Goal: Task Accomplishment & Management: Use online tool/utility

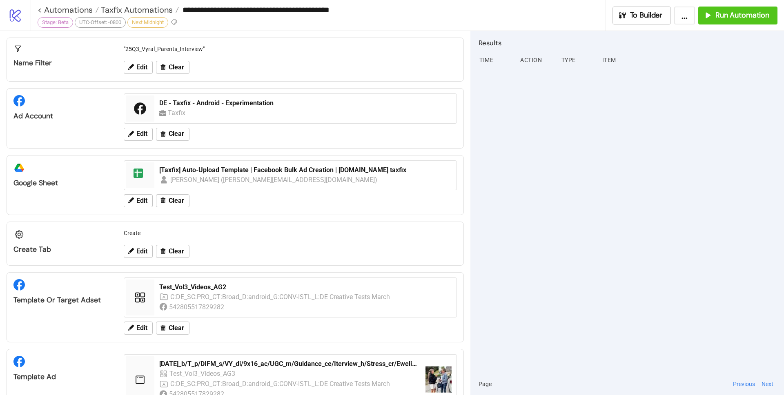
scroll to position [110, 0]
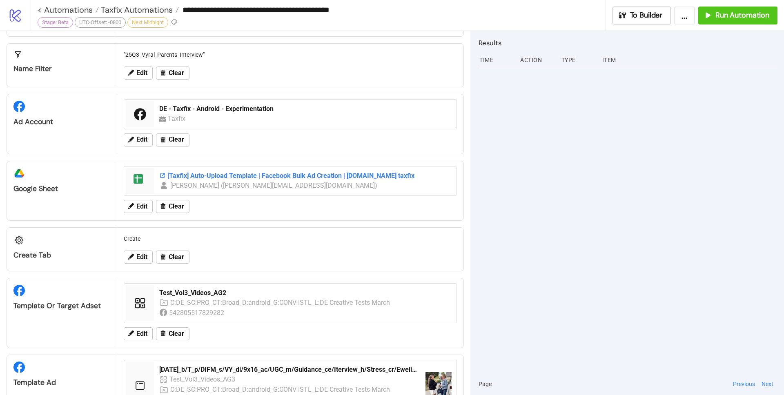
click at [340, 174] on div "[Taxfix] Auto-Upload Template | Facebook Bulk Ad Creation | [DOMAIN_NAME] taxfix" at bounding box center [305, 175] width 292 height 9
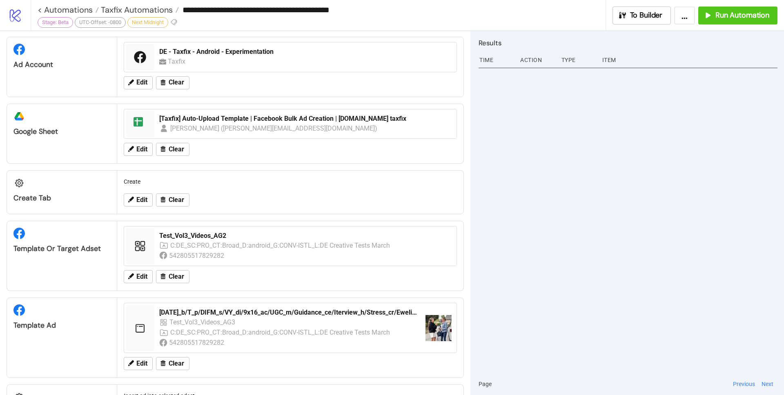
scroll to position [0, 0]
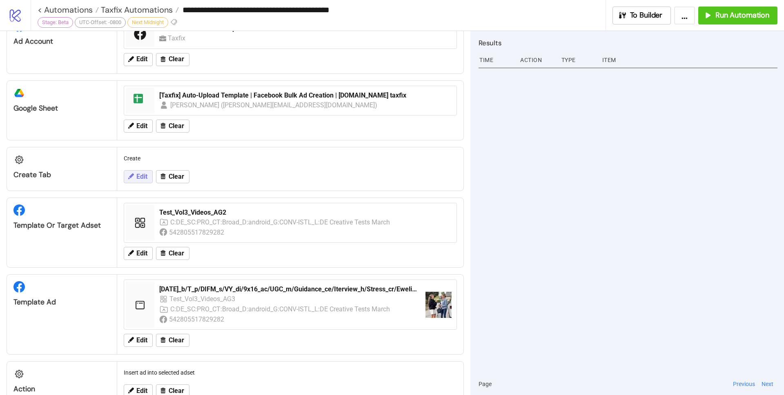
click at [135, 178] on button "Edit" at bounding box center [138, 176] width 29 height 13
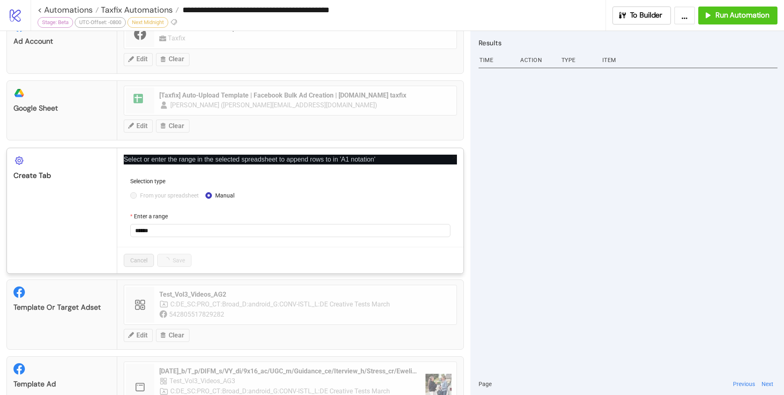
scroll to position [273, 0]
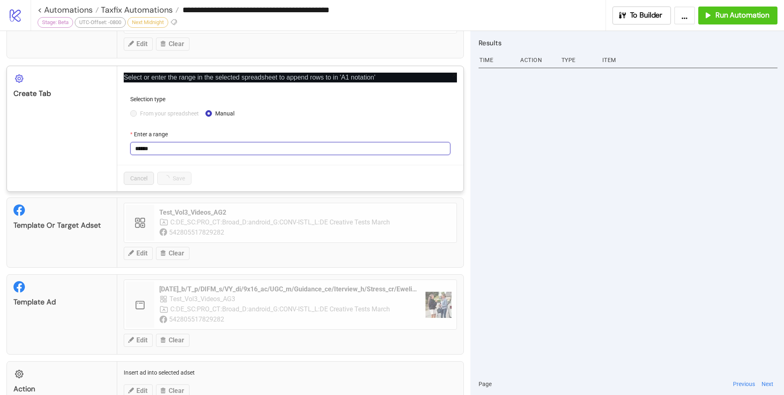
click at [207, 147] on input "******" at bounding box center [290, 148] width 320 height 13
click at [631, 209] on div at bounding box center [628, 219] width 299 height 308
click at [452, 76] on icon "close" at bounding box center [454, 75] width 4 height 4
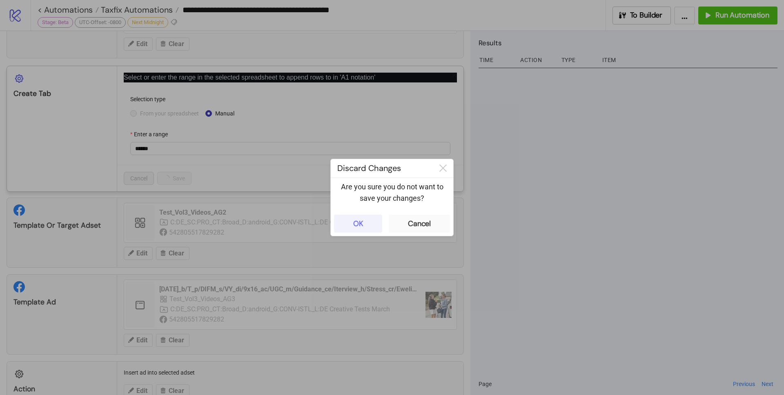
click at [359, 222] on div "OK" at bounding box center [358, 223] width 10 height 9
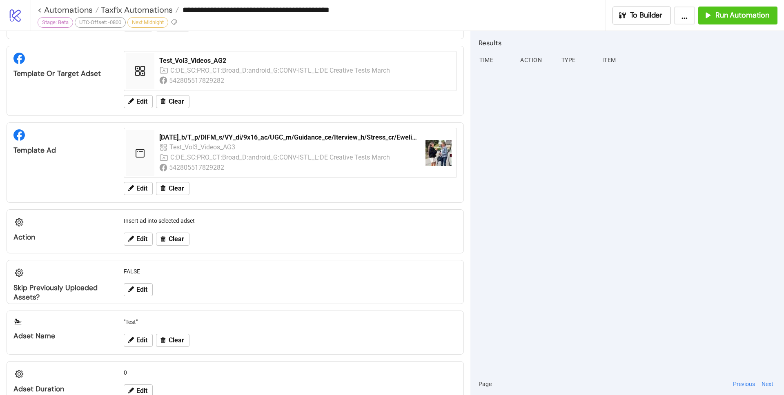
scroll to position [399, 0]
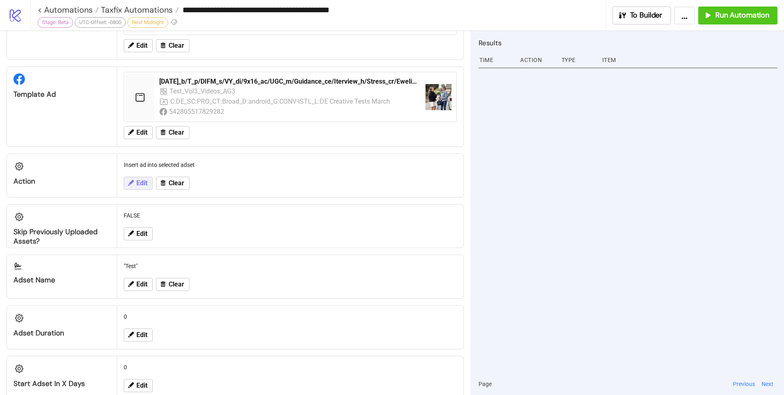
click at [133, 187] on icon at bounding box center [130, 182] width 7 height 7
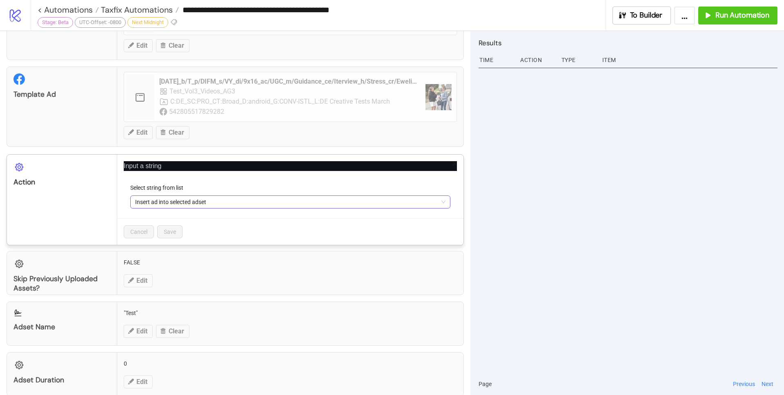
click at [221, 208] on span "Insert ad into selected adset" at bounding box center [290, 202] width 310 height 12
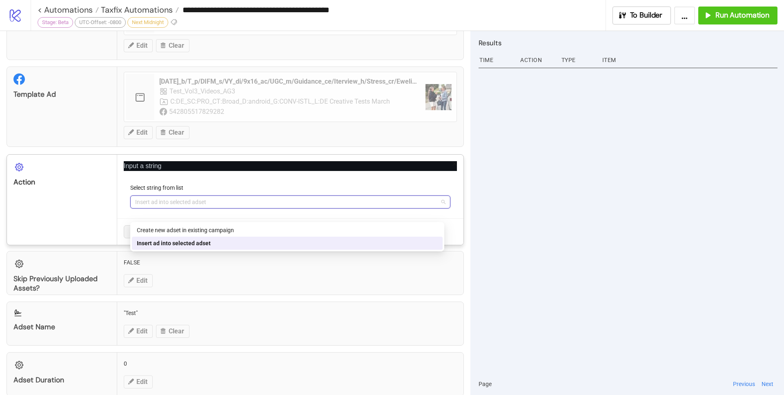
click at [577, 185] on div at bounding box center [628, 219] width 299 height 308
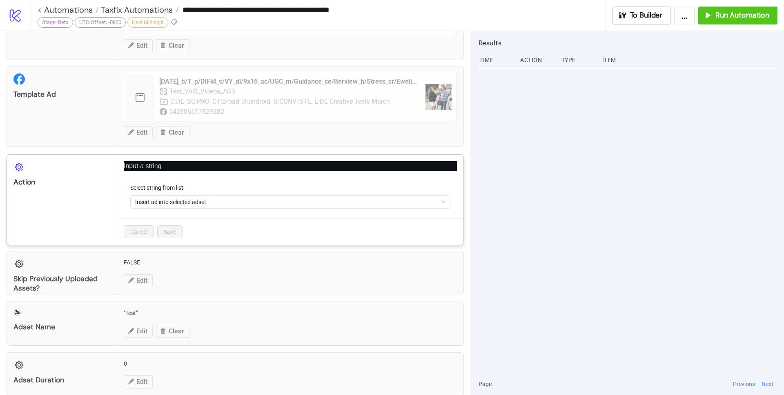
click at [452, 167] on icon "close" at bounding box center [455, 164] width 6 height 6
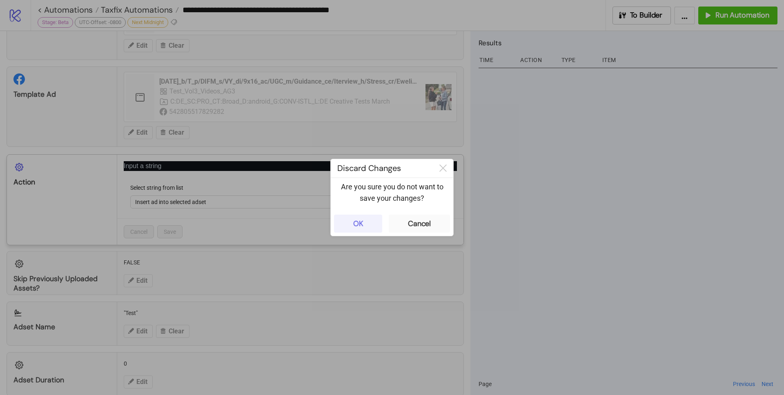
click at [356, 225] on div "OK" at bounding box center [358, 223] width 10 height 9
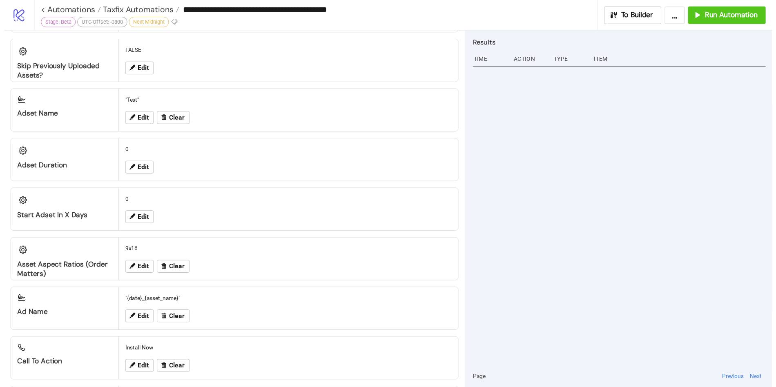
scroll to position [579, 0]
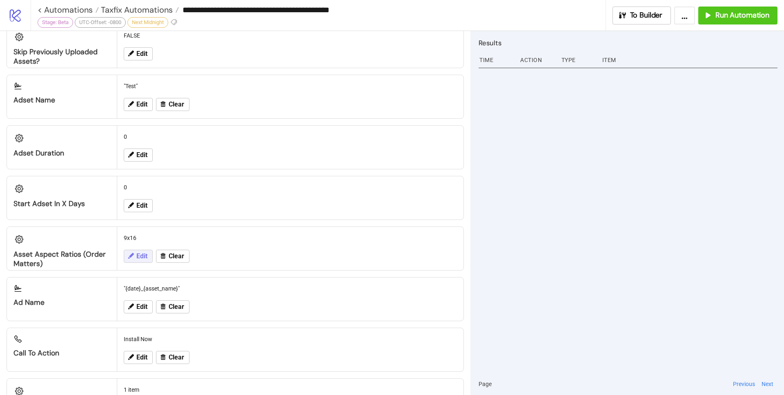
click at [128, 260] on icon at bounding box center [130, 255] width 7 height 7
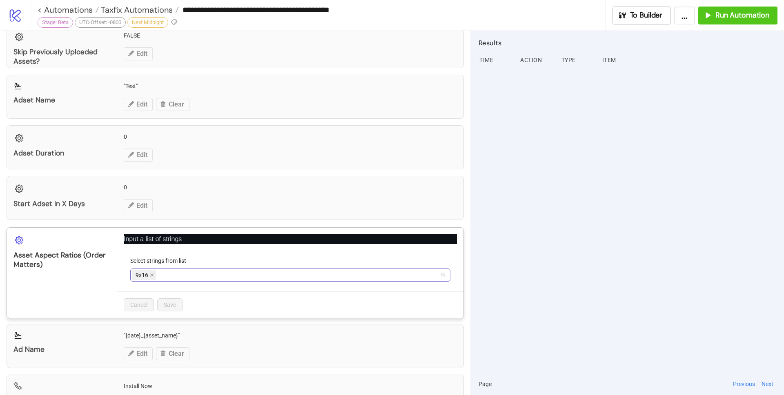
click at [240, 281] on div "9x16" at bounding box center [286, 274] width 308 height 11
click at [78, 287] on div "Asset Aspect Ratios (Order Matters)" at bounding box center [62, 273] width 110 height 90
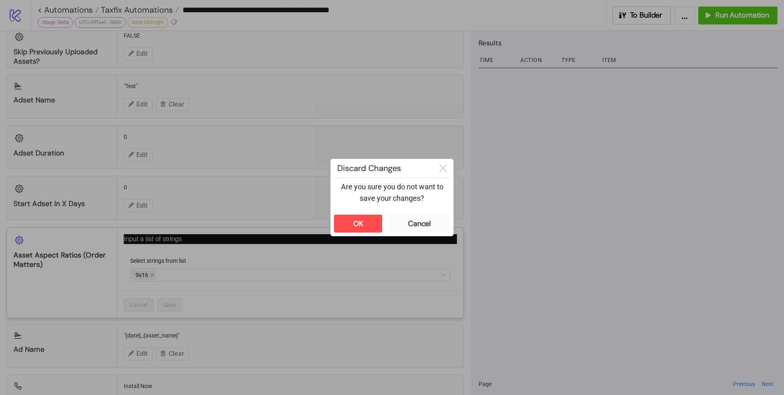
click at [532, 148] on div "**********" at bounding box center [392, 197] width 784 height 395
drag, startPoint x: 357, startPoint y: 224, endPoint x: 361, endPoint y: 218, distance: 6.6
click at [358, 223] on div "OK" at bounding box center [358, 223] width 10 height 9
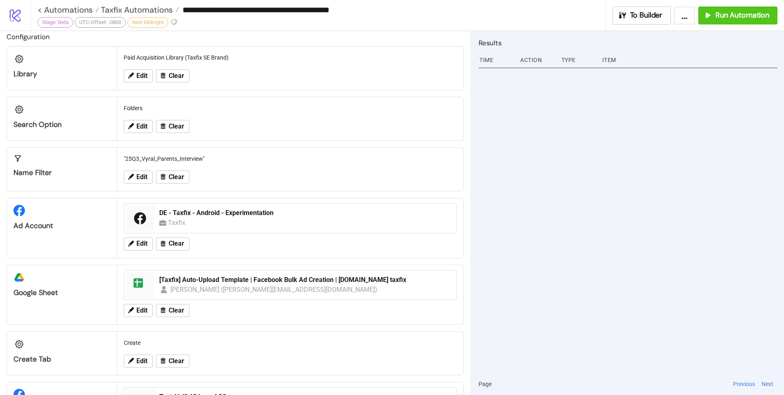
scroll to position [0, 0]
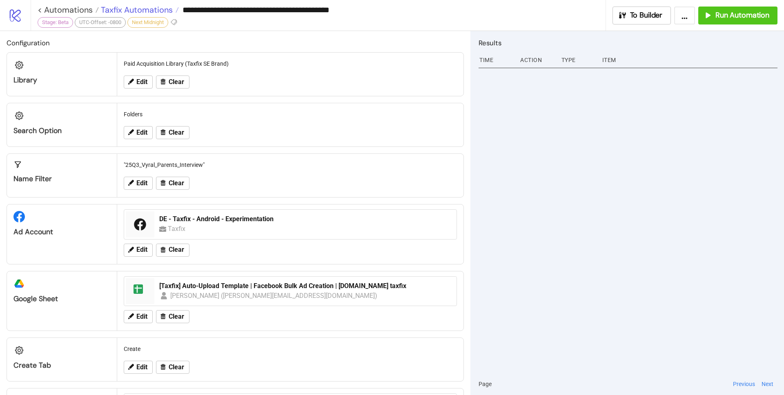
click at [158, 11] on span "Taxfix Automations" at bounding box center [136, 9] width 74 height 11
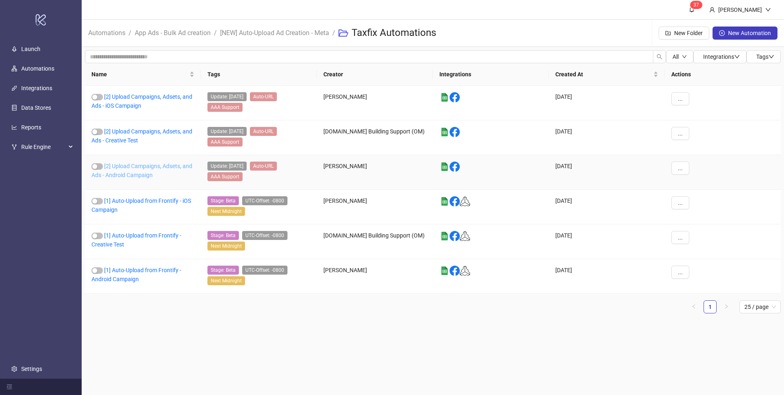
click at [176, 166] on link "[2] Upload Campaigns, Adsets, and Ads - Android Campaign" at bounding box center [141, 171] width 101 height 16
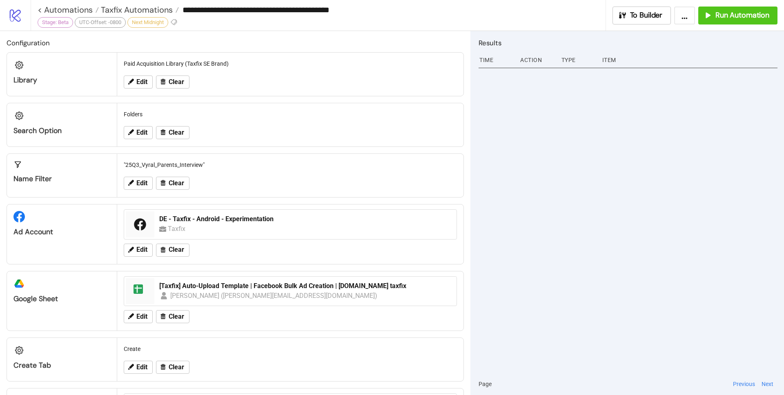
type input "**********"
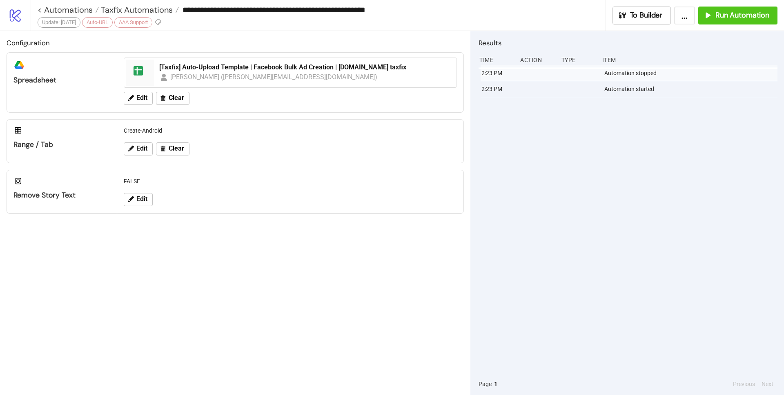
click at [133, 5] on span "Taxfix Automations" at bounding box center [136, 9] width 74 height 11
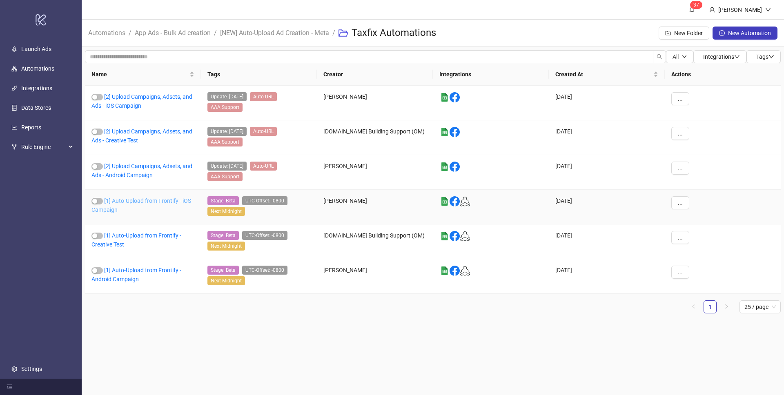
click at [146, 201] on link "[1] Auto-Upload from Frontify - iOS Campaign" at bounding box center [141, 206] width 100 height 16
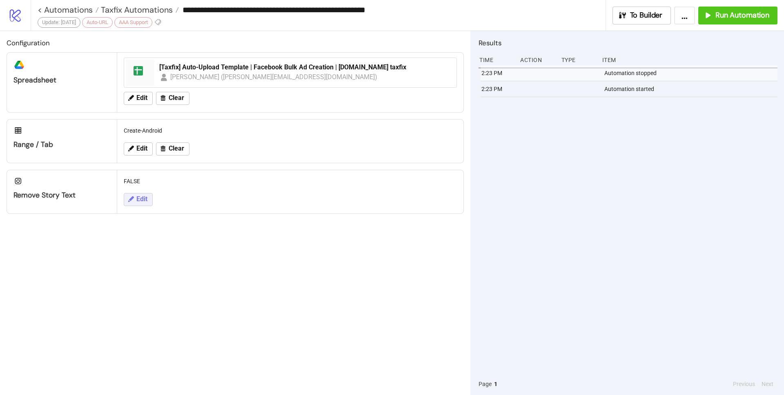
type input "**********"
